Goal: Task Accomplishment & Management: Complete application form

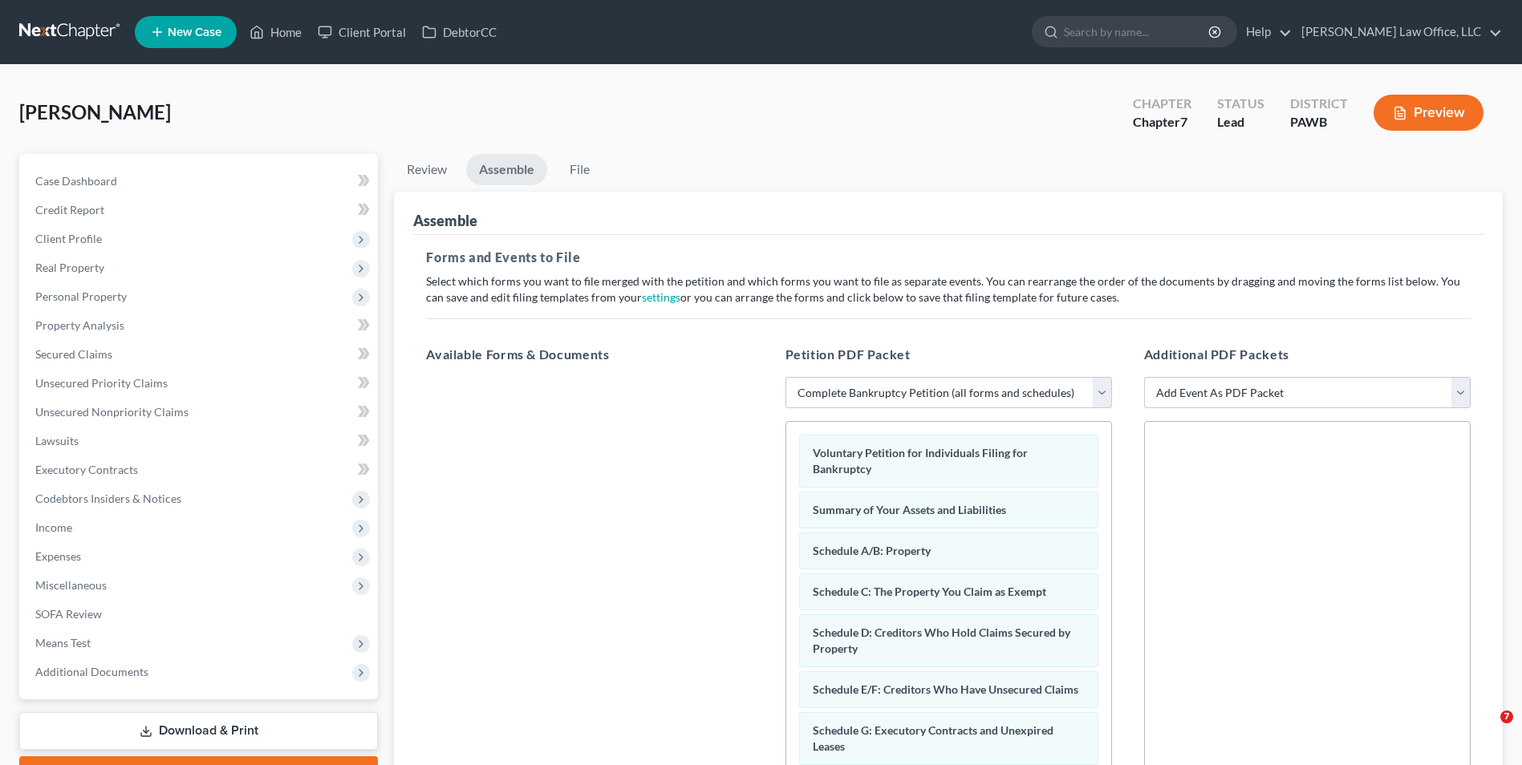
select select "0"
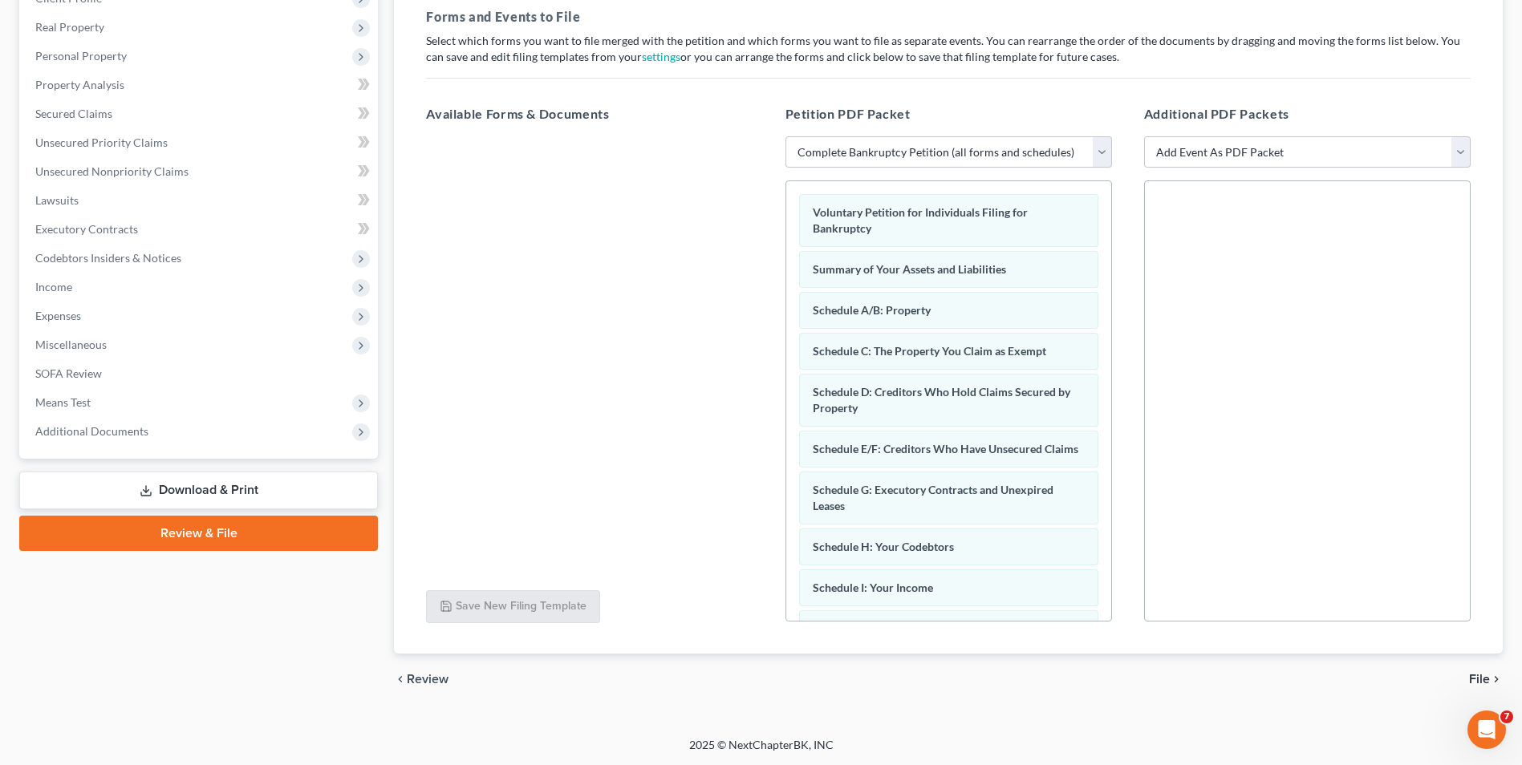
scroll to position [242, 0]
click at [1484, 677] on span "File" at bounding box center [1479, 678] width 21 height 13
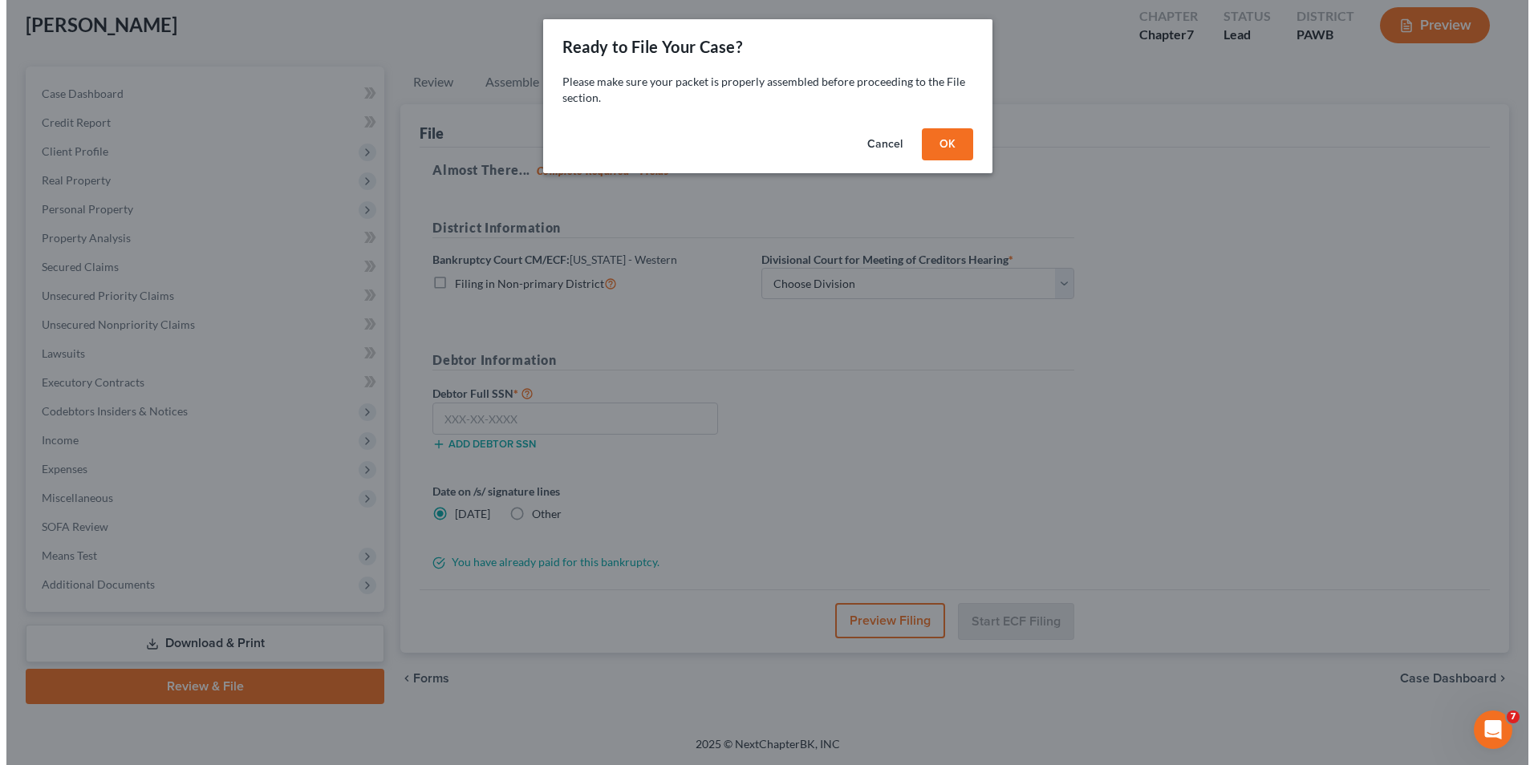
scroll to position [87, 0]
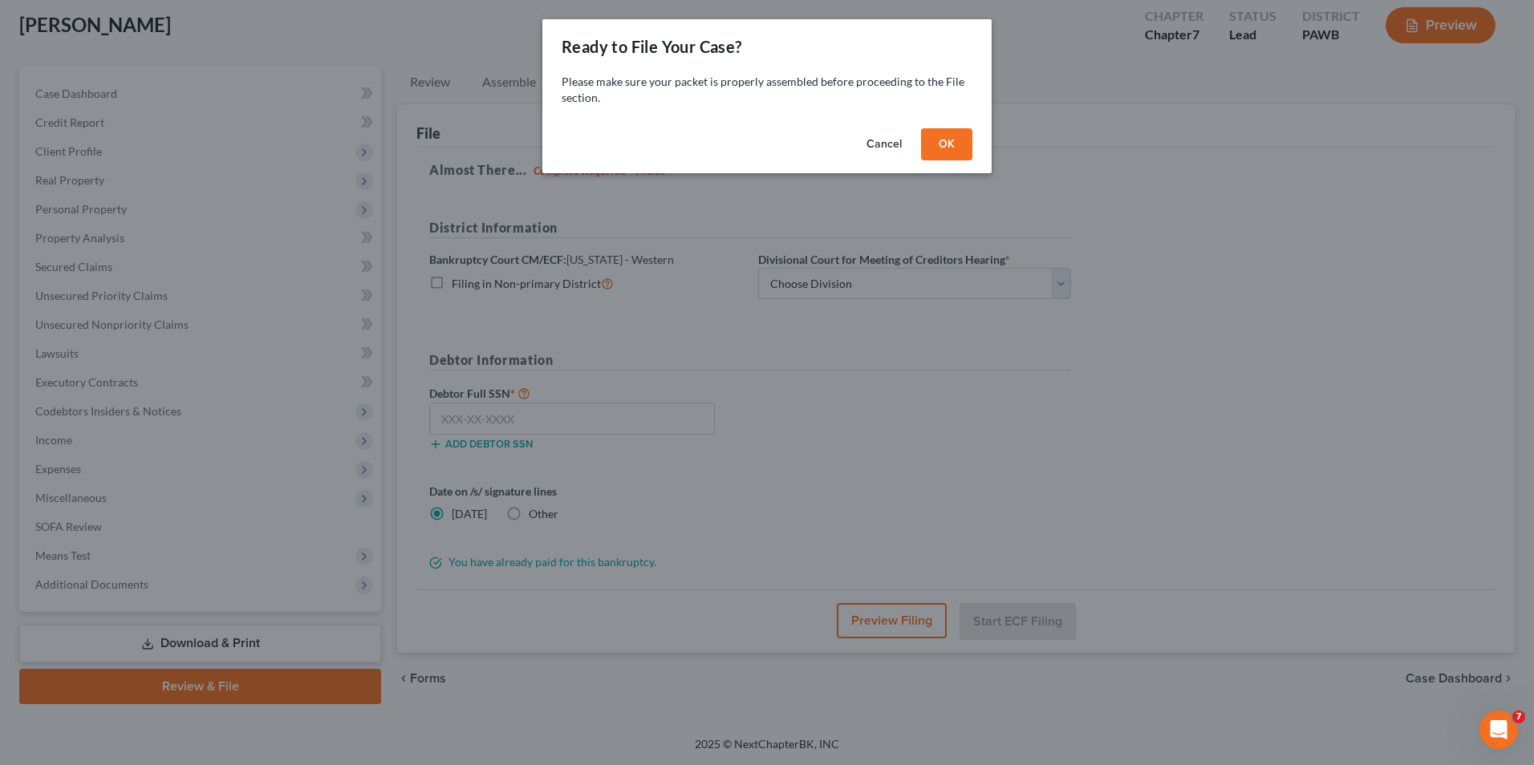
click at [964, 152] on button "OK" at bounding box center [946, 144] width 51 height 32
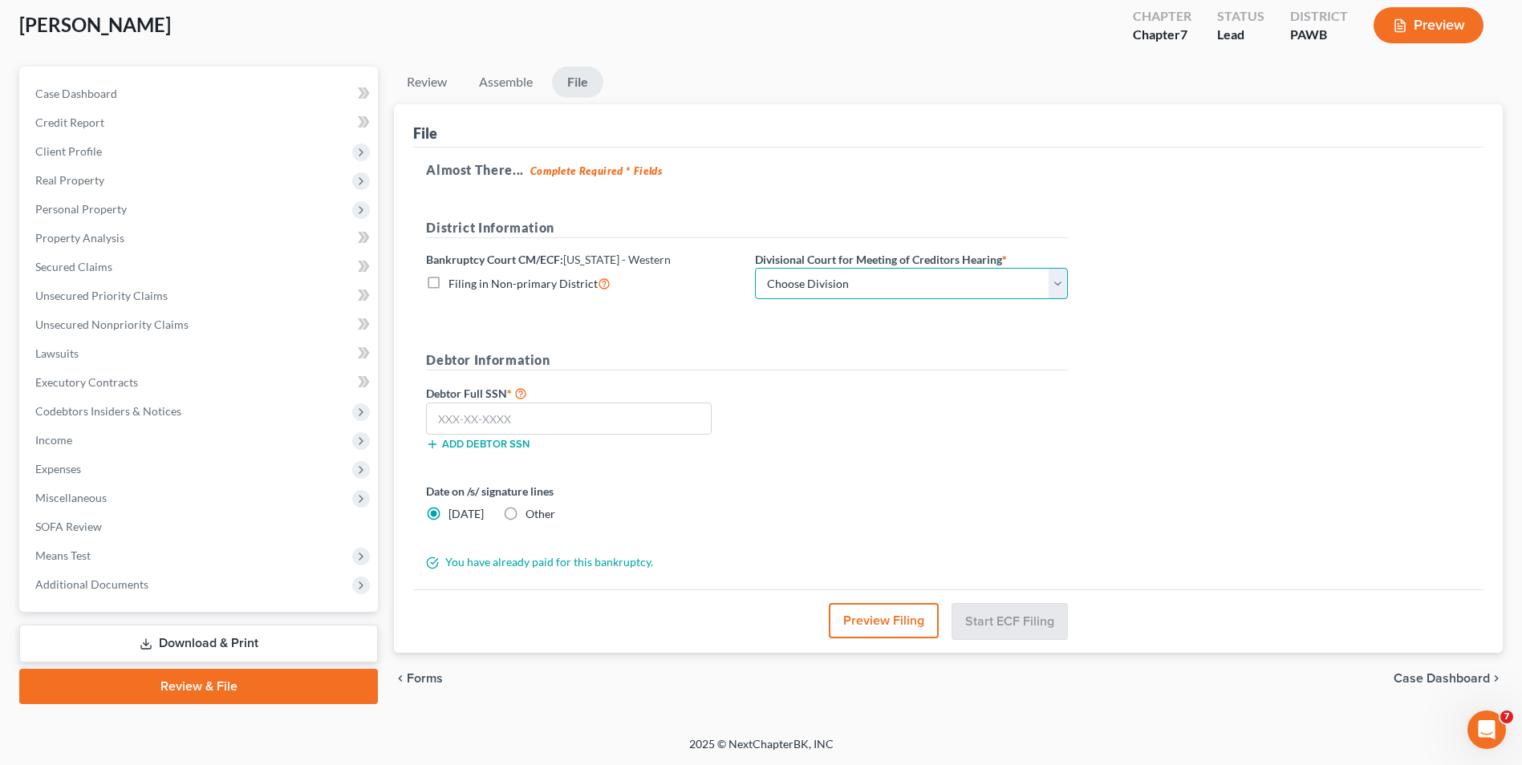
click at [894, 284] on select "Choose Division [GEOGRAPHIC_DATA] [GEOGRAPHIC_DATA] [GEOGRAPHIC_DATA]" at bounding box center [911, 284] width 313 height 32
select select "1"
click at [755, 268] on select "Choose Division [GEOGRAPHIC_DATA] [GEOGRAPHIC_DATA] [GEOGRAPHIC_DATA]" at bounding box center [911, 284] width 313 height 32
click at [656, 423] on input "text" at bounding box center [569, 419] width 286 height 32
type input "202-60-4079"
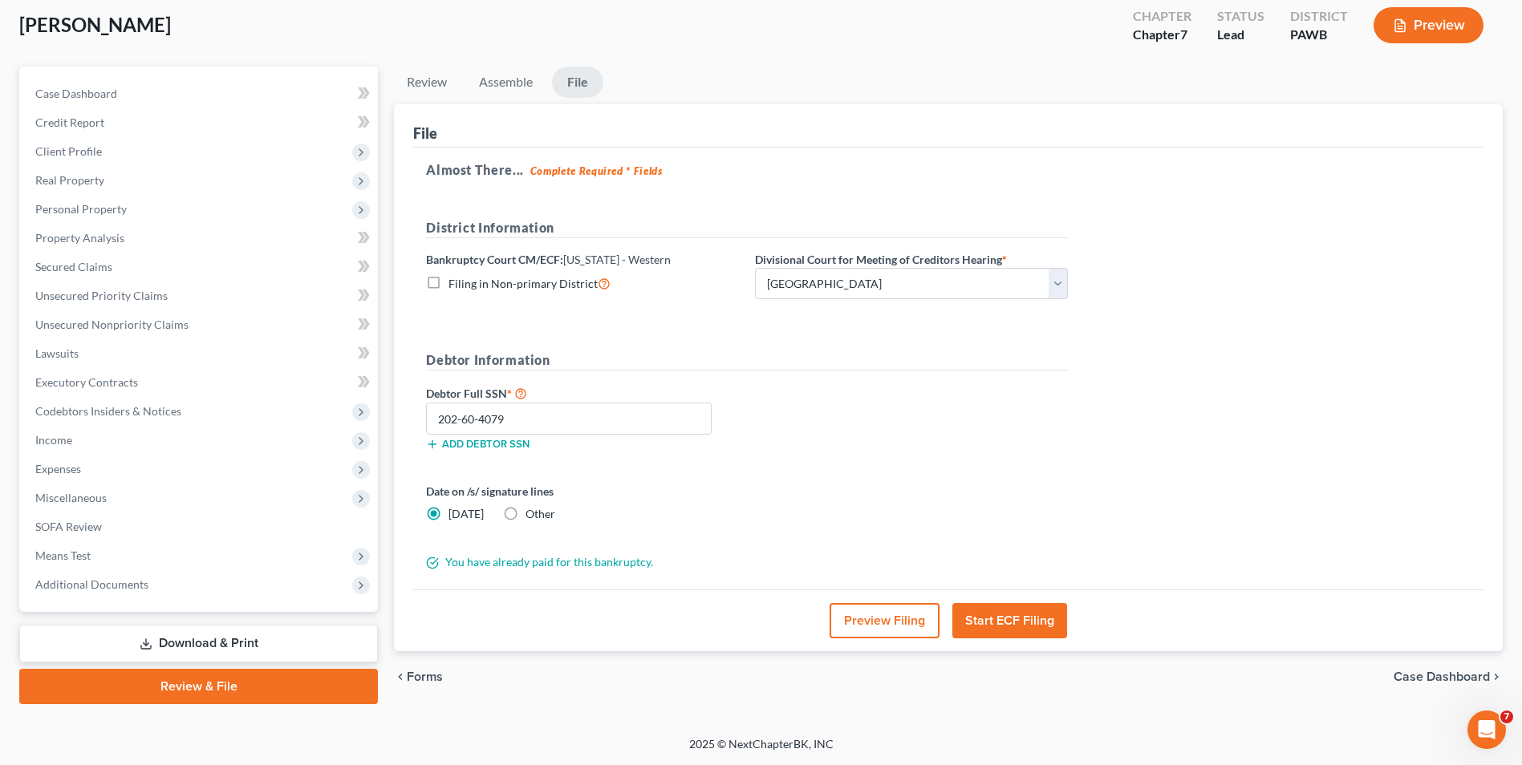
click at [987, 623] on button "Start ECF Filing" at bounding box center [1009, 620] width 115 height 35
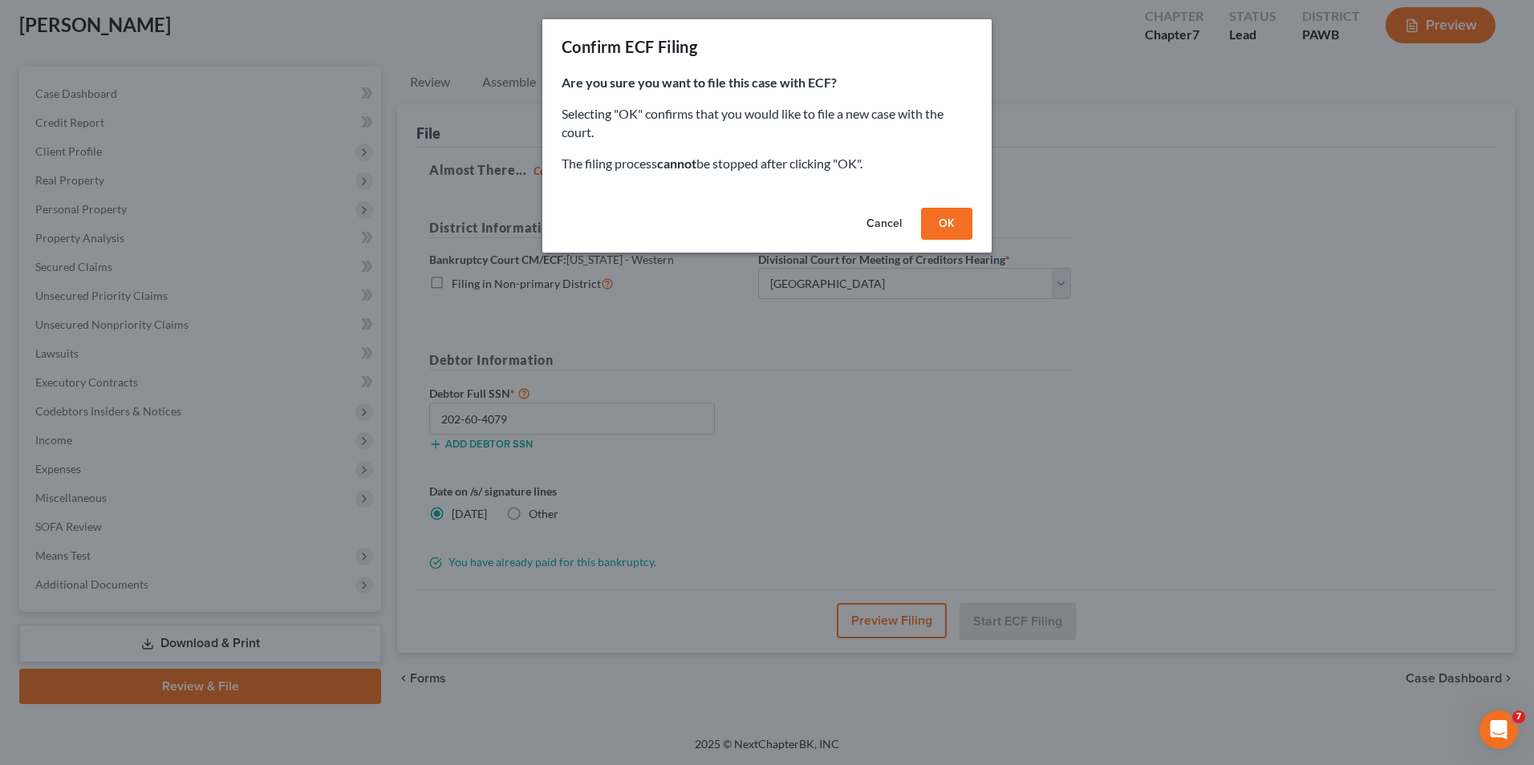
click at [956, 216] on button "OK" at bounding box center [946, 224] width 51 height 32
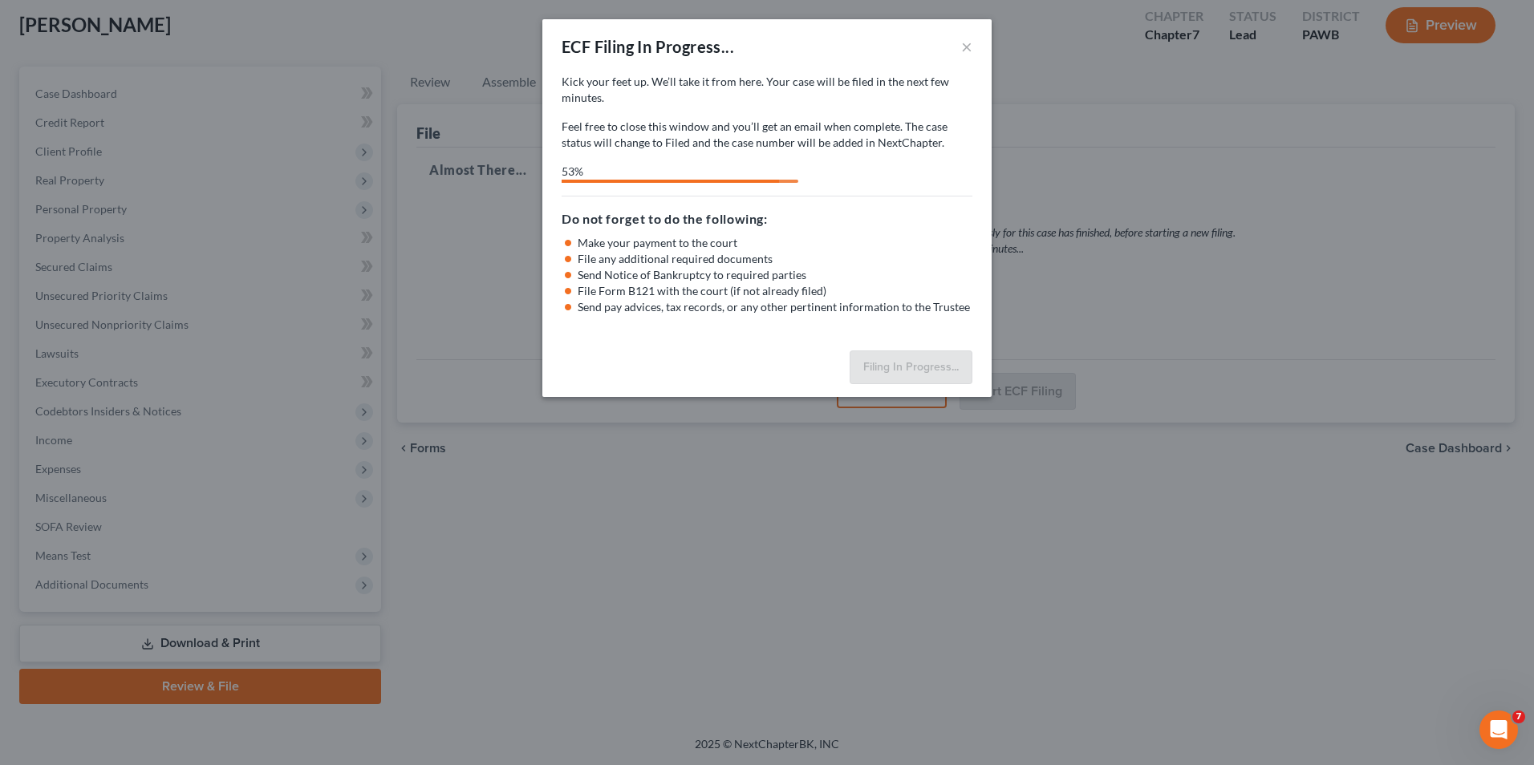
select select "1"
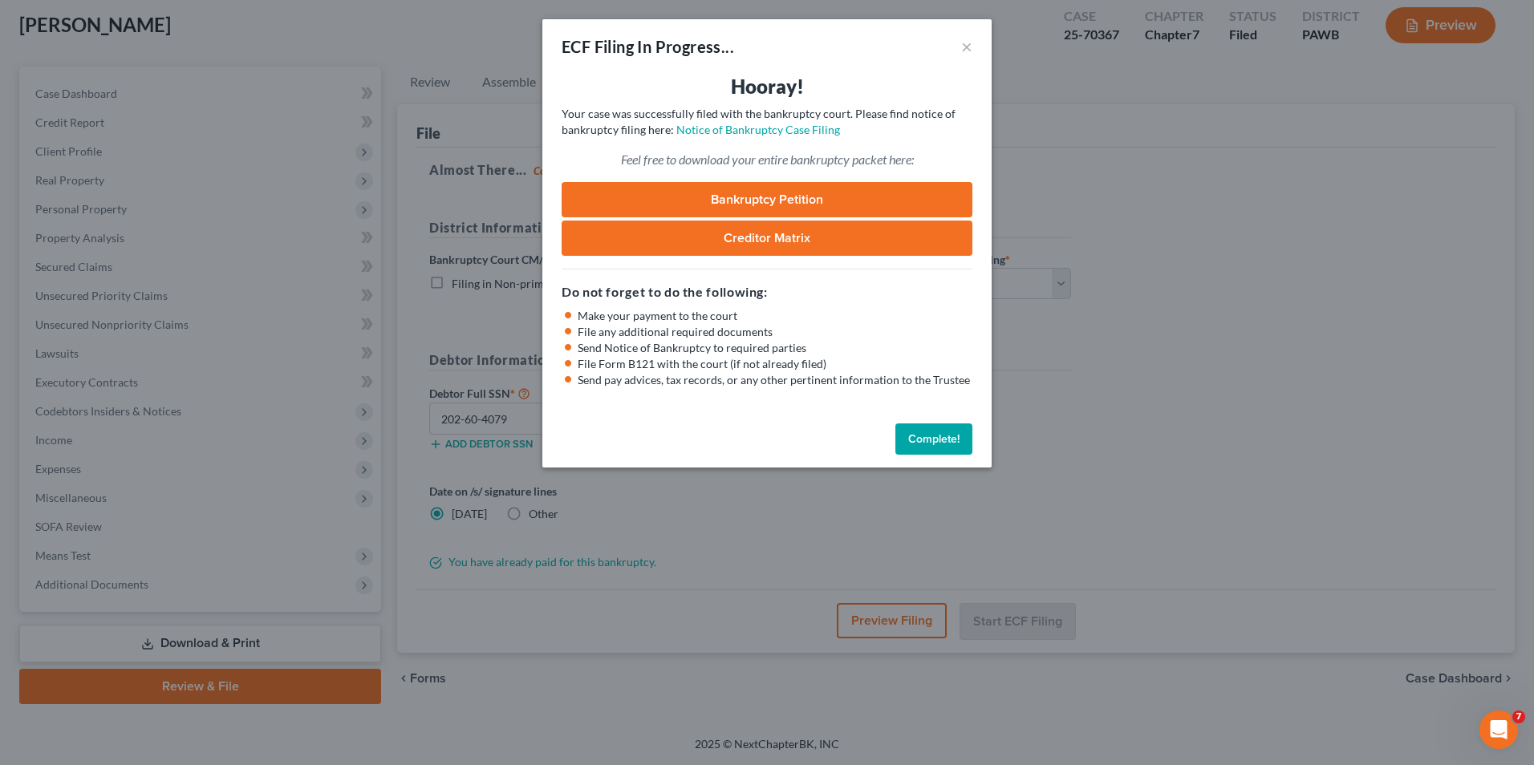
click at [821, 243] on link "Creditor Matrix" at bounding box center [767, 238] width 411 height 35
